Goal: Task Accomplishment & Management: Manage account settings

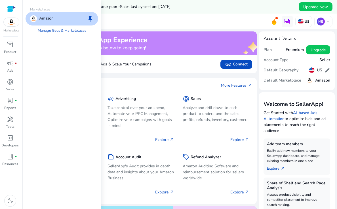
click at [12, 21] on img at bounding box center [11, 22] width 15 height 9
click at [91, 18] on span "keep" at bounding box center [90, 18] width 7 height 7
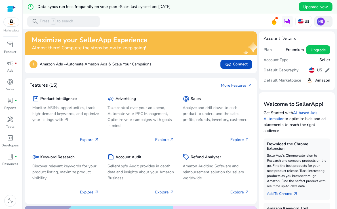
click at [325, 18] on div "MB keyboard_arrow_down" at bounding box center [323, 21] width 18 height 11
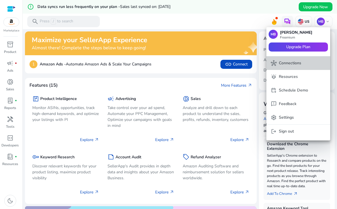
click at [279, 61] on p "Connections" at bounding box center [290, 63] width 22 height 6
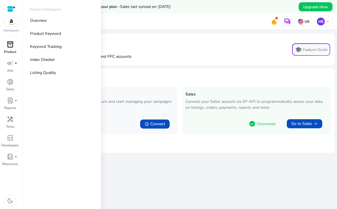
click at [9, 45] on span "inventory_2" at bounding box center [10, 44] width 7 height 7
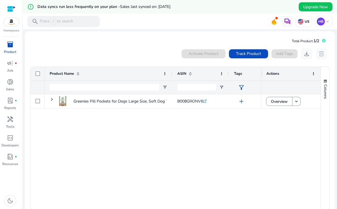
click at [193, 6] on div "error_outline Data syncs run less frequently on your plan - Sales last synced o…" at bounding box center [180, 7] width 314 height 14
